Goal: Task Accomplishment & Management: Manage account settings

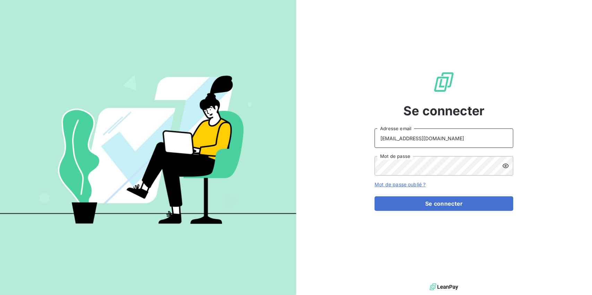
click at [473, 137] on input "[EMAIL_ADDRESS][DOMAIN_NAME]" at bounding box center [443, 138] width 139 height 19
type input "[EMAIL_ADDRESS][DOMAIN_NAME]"
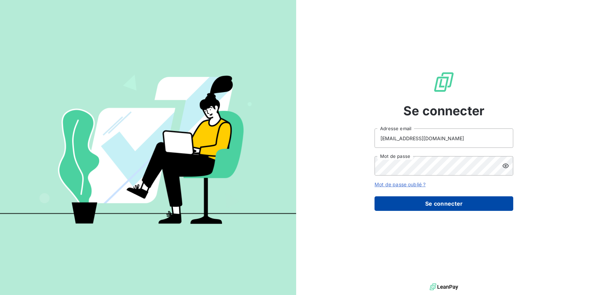
click at [415, 204] on button "Se connecter" at bounding box center [443, 204] width 139 height 15
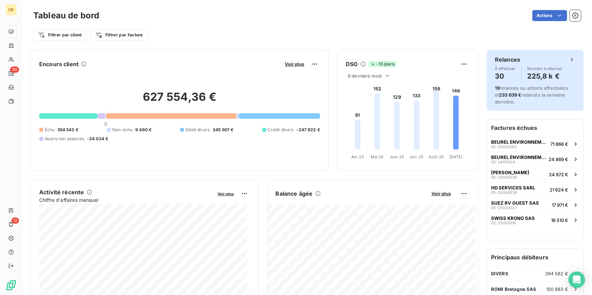
click at [502, 77] on h4 "30" at bounding box center [505, 76] width 21 height 11
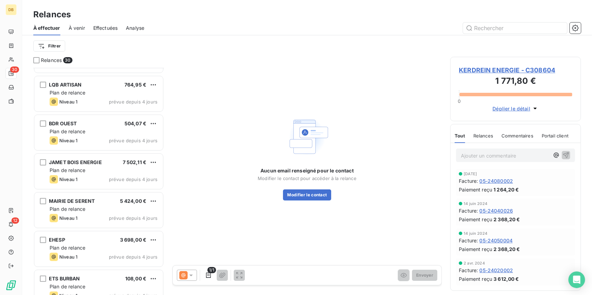
scroll to position [659, 0]
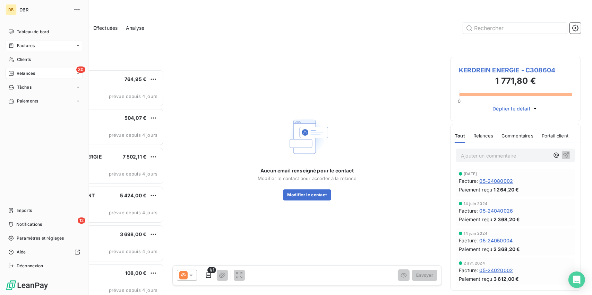
click at [33, 47] on span "Factures" at bounding box center [26, 46] width 18 height 6
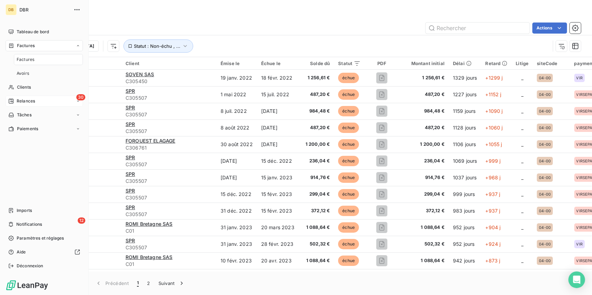
click at [22, 103] on span "Relances" at bounding box center [26, 101] width 18 height 6
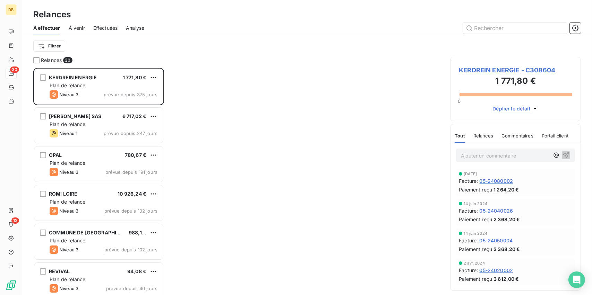
scroll to position [222, 125]
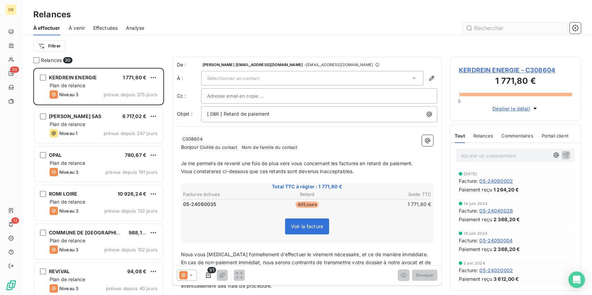
click at [479, 23] on input "text" at bounding box center [515, 28] width 104 height 11
click at [478, 30] on input "text" at bounding box center [515, 28] width 104 height 11
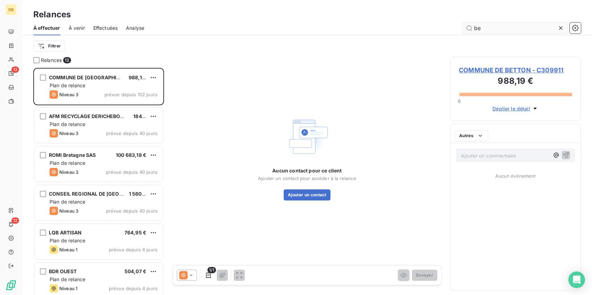
scroll to position [222, 125]
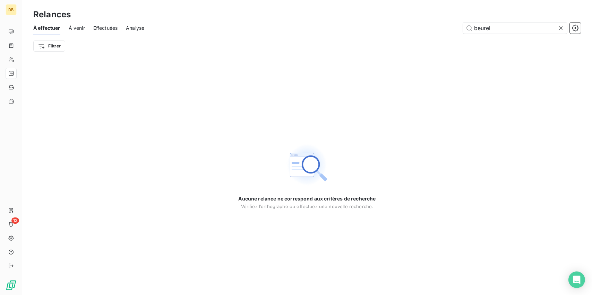
drag, startPoint x: 505, startPoint y: 27, endPoint x: 343, endPoint y: 18, distance: 162.5
click at [347, 18] on div "Relances À effectuer À venir Effectuées Analyse beurel Filtrer" at bounding box center [307, 28] width 570 height 57
type input "c020094"
click at [561, 28] on icon at bounding box center [560, 27] width 3 height 3
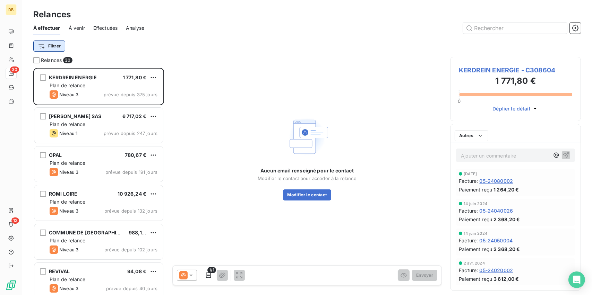
scroll to position [222, 125]
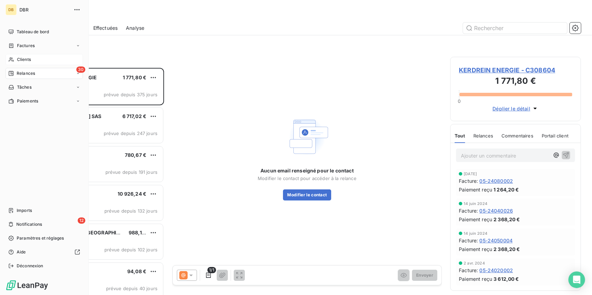
click at [19, 57] on span "Clients" at bounding box center [24, 60] width 14 height 6
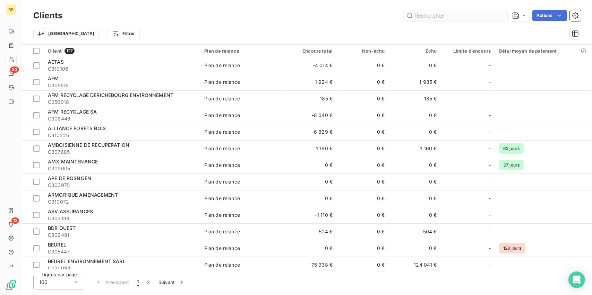
click at [459, 20] on input "text" at bounding box center [455, 15] width 104 height 11
click at [453, 16] on input "text" at bounding box center [455, 15] width 104 height 11
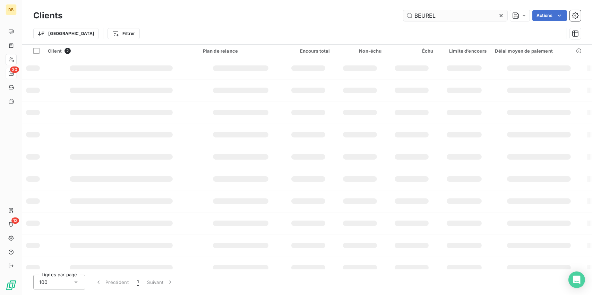
type input "BEUREL"
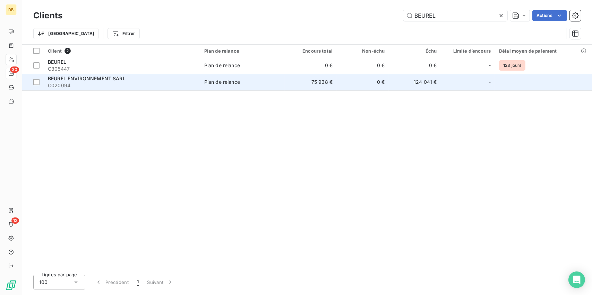
click at [81, 81] on span "BEUREL ENVIRONNEMENT SARL" at bounding box center [87, 79] width 78 height 6
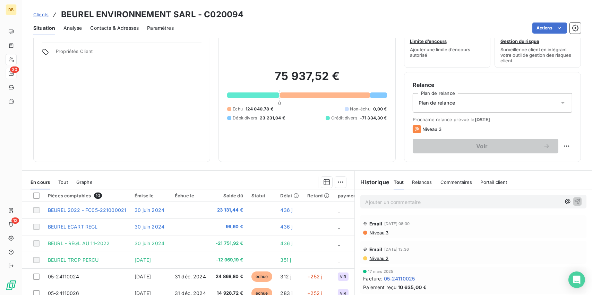
scroll to position [35, 0]
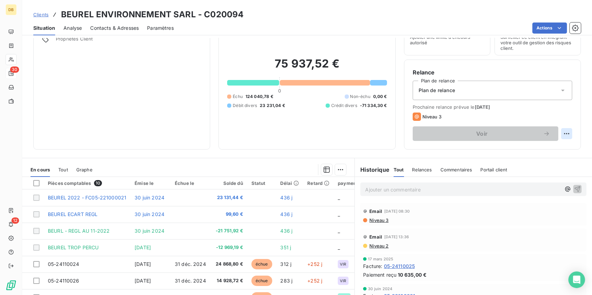
click at [559, 133] on html "DB 30 12 Clients BEUREL ENVIRONNEMENT SARL - C020094 Situation Analyse Contacts…" at bounding box center [296, 147] width 592 height 295
click at [533, 151] on div "Replanifier cette action" at bounding box center [533, 148] width 62 height 11
select select "8"
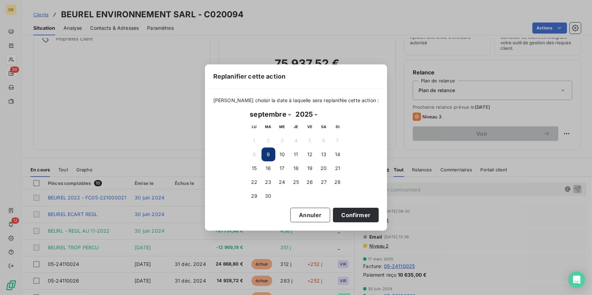
click at [265, 155] on button "9" at bounding box center [268, 155] width 14 height 14
click at [264, 153] on button "9" at bounding box center [268, 155] width 14 height 14
click at [333, 213] on button "Confirmer" at bounding box center [356, 215] width 46 height 15
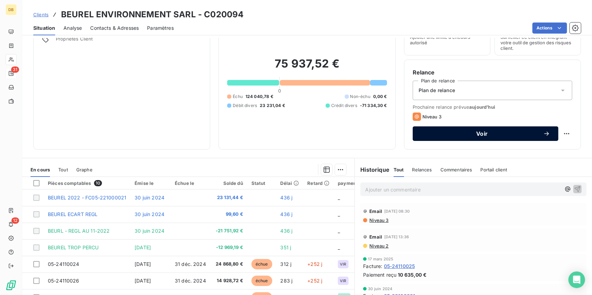
click at [492, 135] on span "Voir" at bounding box center [482, 134] width 122 height 6
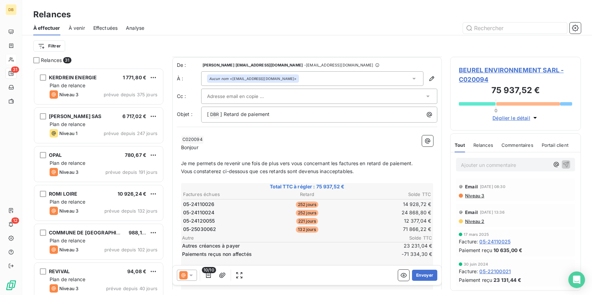
scroll to position [69, 0]
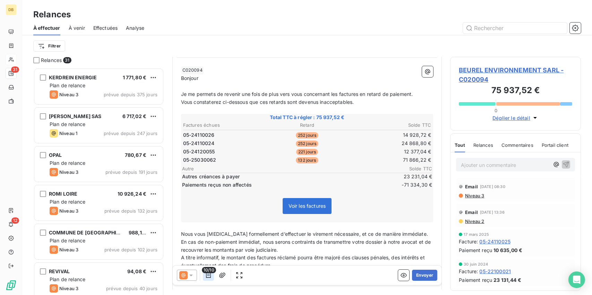
click at [208, 275] on icon "button" at bounding box center [208, 275] width 7 height 7
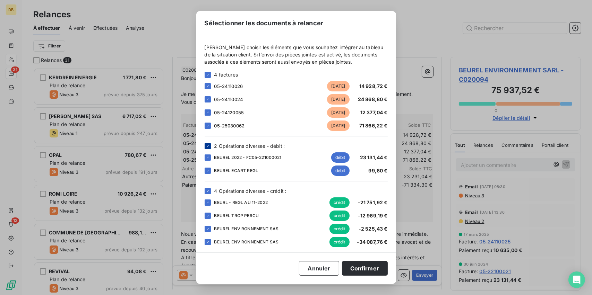
click at [205, 144] on div at bounding box center [208, 146] width 6 height 6
click at [208, 201] on icon at bounding box center [208, 203] width 4 height 4
click at [208, 216] on icon at bounding box center [208, 216] width 4 height 4
click at [208, 228] on icon at bounding box center [208, 229] width 4 height 4
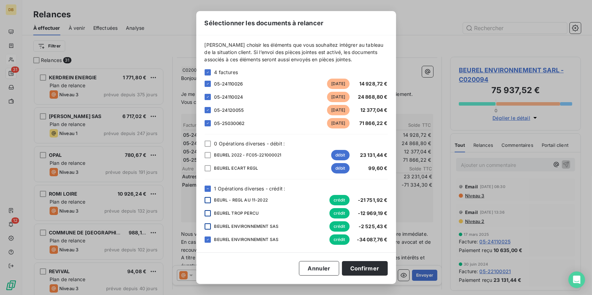
scroll to position [3, 0]
click at [361, 267] on button "Confirmer" at bounding box center [365, 268] width 46 height 15
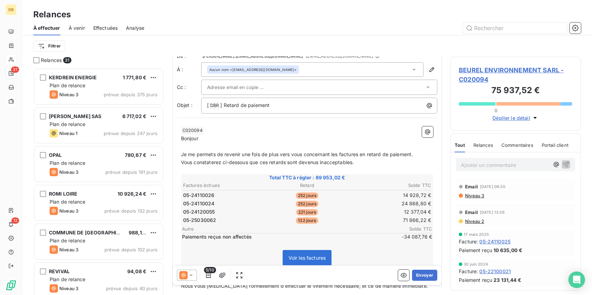
scroll to position [0, 0]
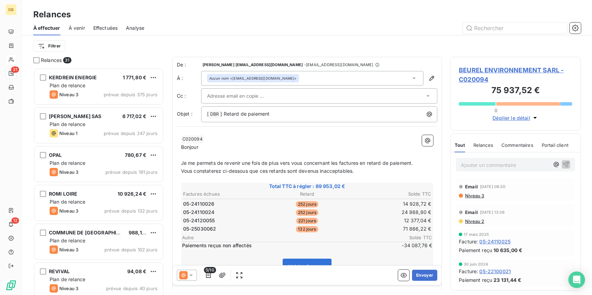
click at [303, 77] on div "Aucun nom <[EMAIL_ADDRESS][DOMAIN_NAME]>" at bounding box center [312, 78] width 223 height 15
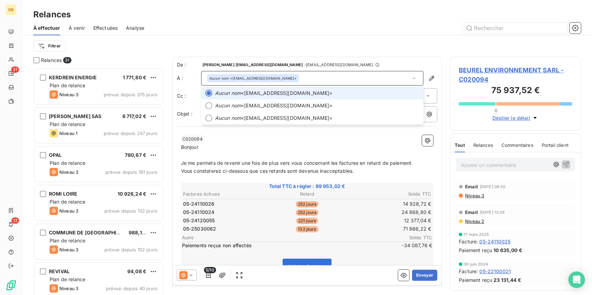
click at [303, 77] on div "Aucun nom <[EMAIL_ADDRESS][DOMAIN_NAME]>" at bounding box center [312, 78] width 223 height 15
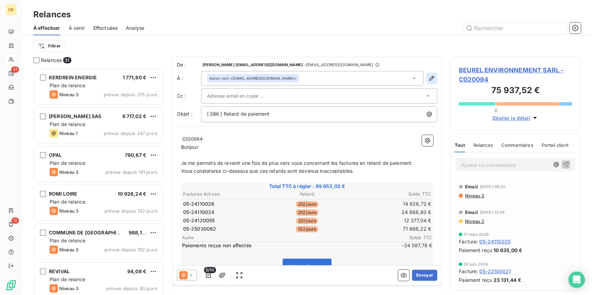
click at [428, 78] on icon "button" at bounding box center [431, 78] width 7 height 7
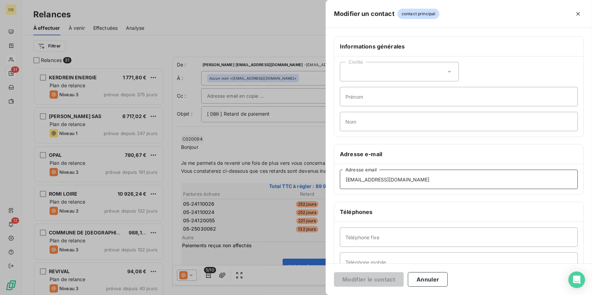
click at [425, 185] on input "[EMAIL_ADDRESS][DOMAIN_NAME]" at bounding box center [459, 179] width 238 height 19
drag, startPoint x: 425, startPoint y: 185, endPoint x: 190, endPoint y: 180, distance: 234.4
click at [190, 295] on div "Modifier un contact contact principal Informations générales Civilité Prénom No…" at bounding box center [296, 295] width 592 height 0
click at [453, 176] on input "[EMAIL_ADDRESS][DOMAIN_NAME]" at bounding box center [459, 179] width 238 height 19
type input "[EMAIL_ADDRESS][DOMAIN_NAME]"
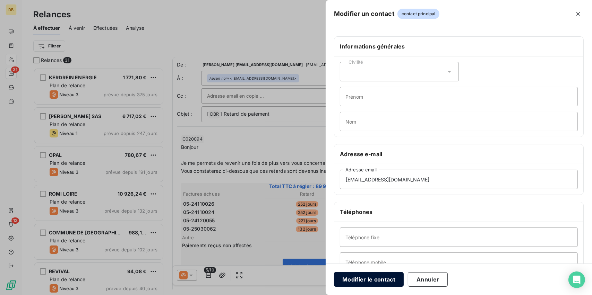
click at [379, 279] on button "Modifier le contact" at bounding box center [369, 280] width 70 height 15
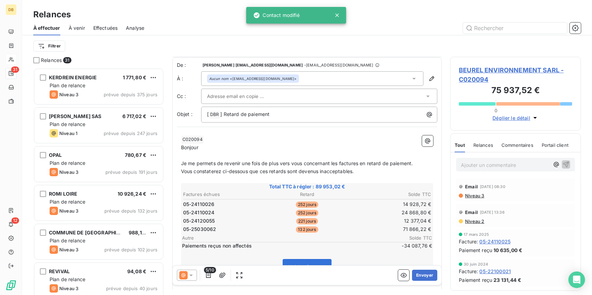
scroll to position [35, 0]
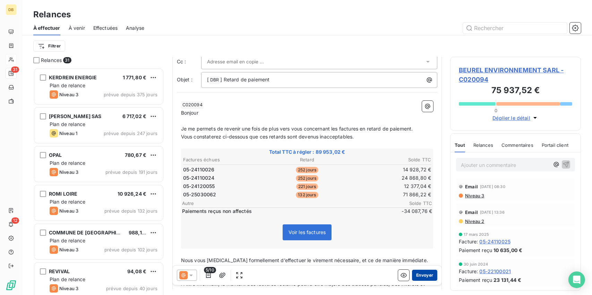
click at [420, 277] on button "Envoyer" at bounding box center [424, 275] width 25 height 11
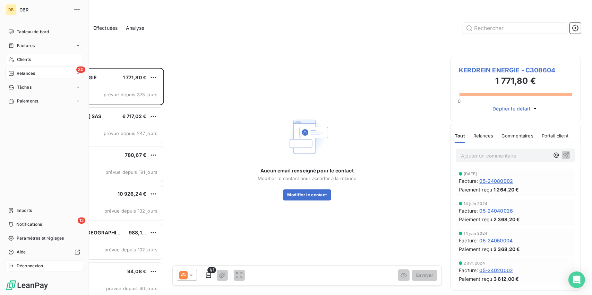
click at [23, 263] on span "Déconnexion" at bounding box center [30, 266] width 27 height 6
